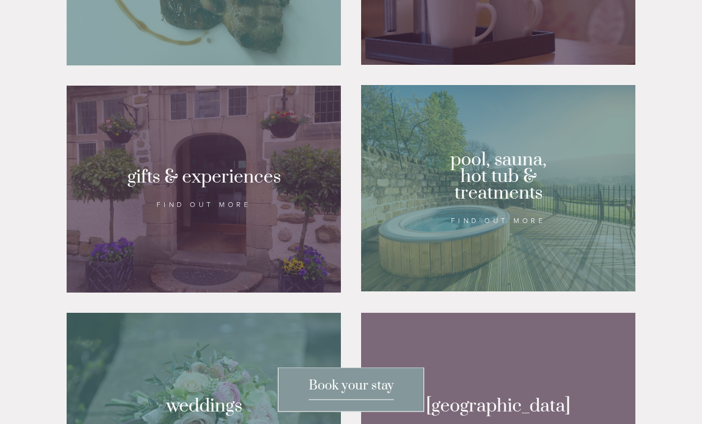
scroll to position [936, 0]
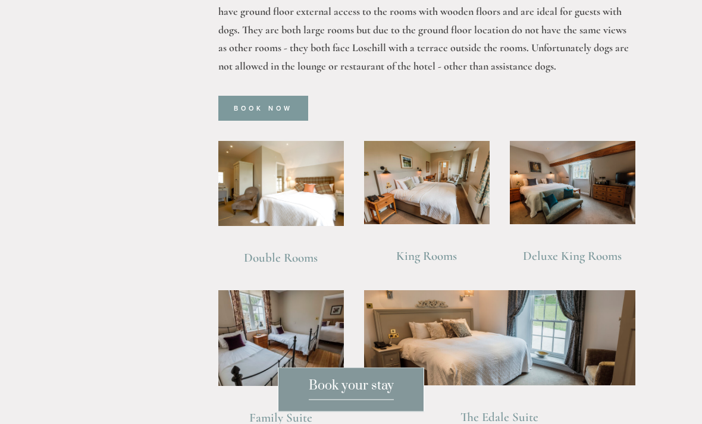
scroll to position [703, 0]
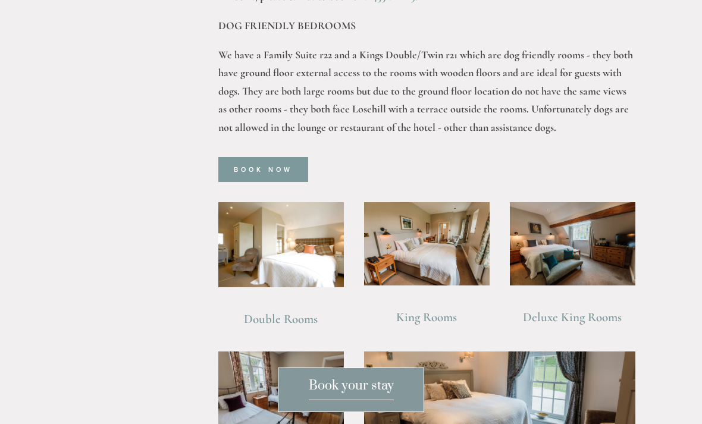
click at [576, 245] on img at bounding box center [572, 244] width 125 height 84
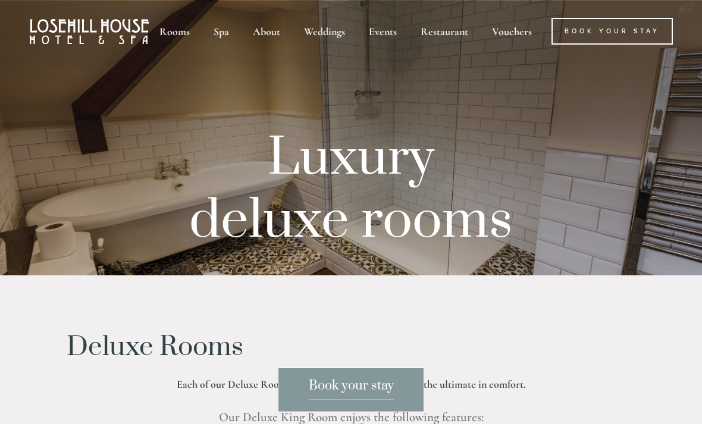
click at [624, 29] on link "Book Your Stay" at bounding box center [611, 31] width 121 height 27
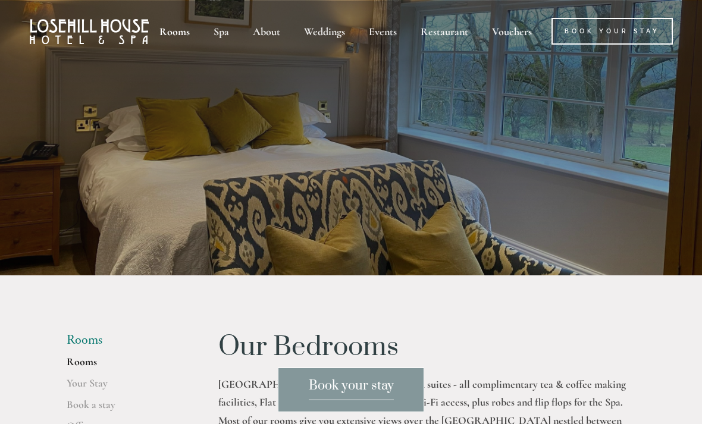
scroll to position [703, 0]
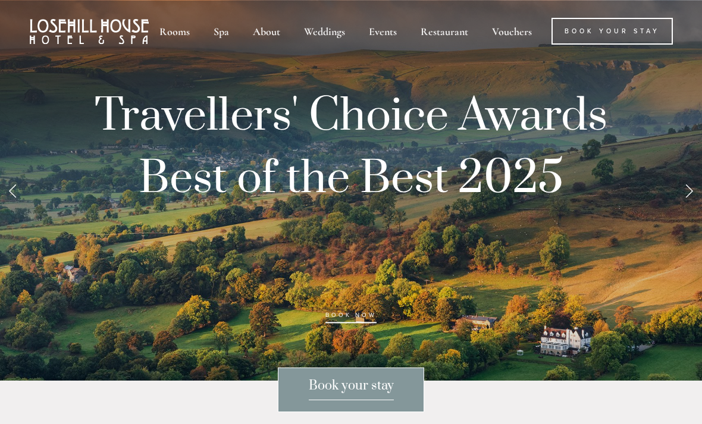
scroll to position [975, 0]
